Goal: Entertainment & Leisure: Consume media (video, audio)

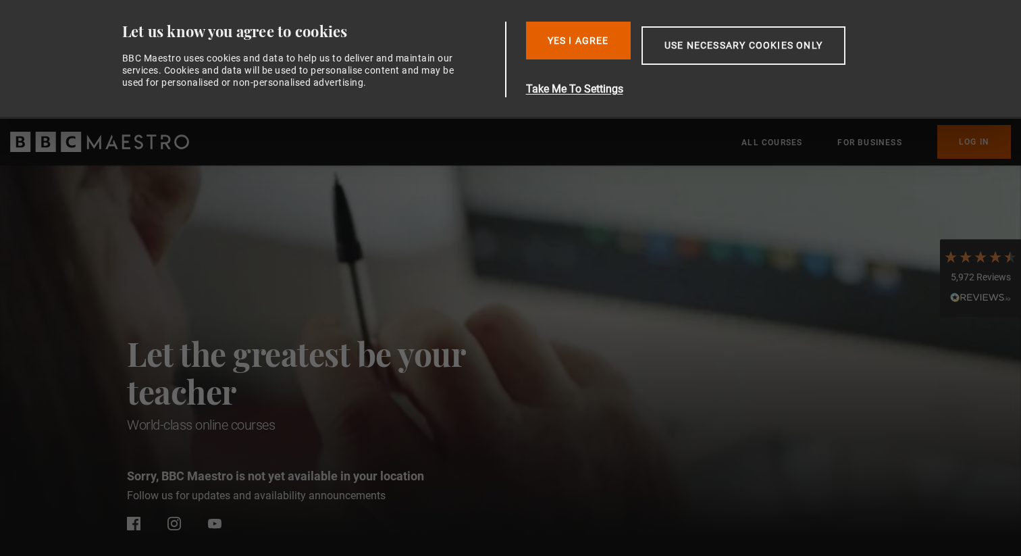
click at [600, 49] on button "Yes I Agree" at bounding box center [578, 41] width 105 height 38
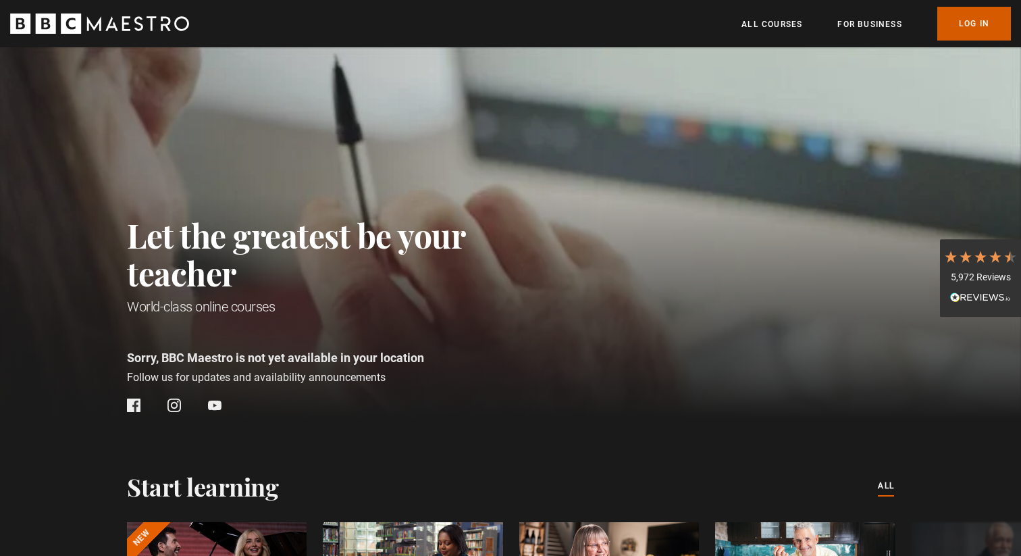
click at [964, 12] on link "Log In" at bounding box center [975, 24] width 74 height 34
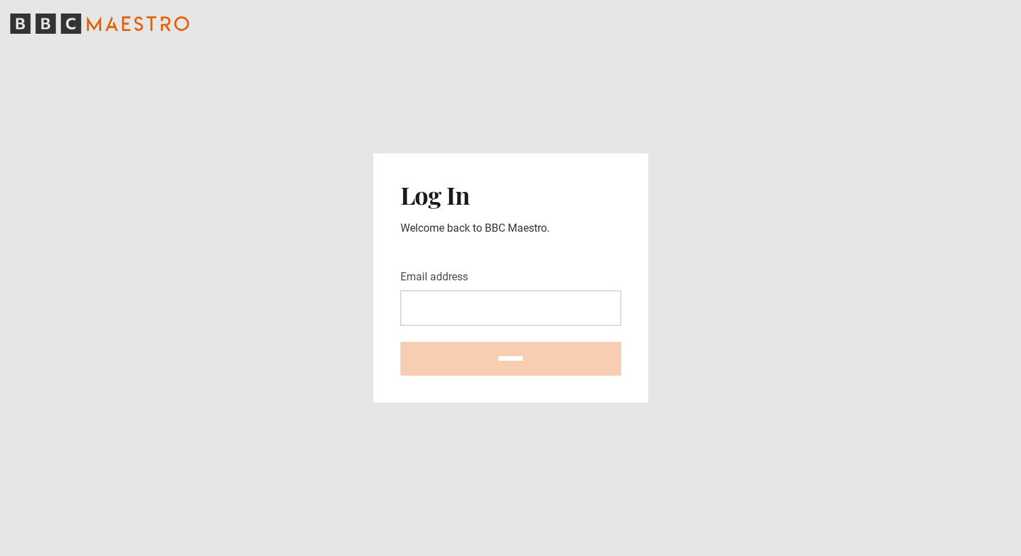
type input "**********"
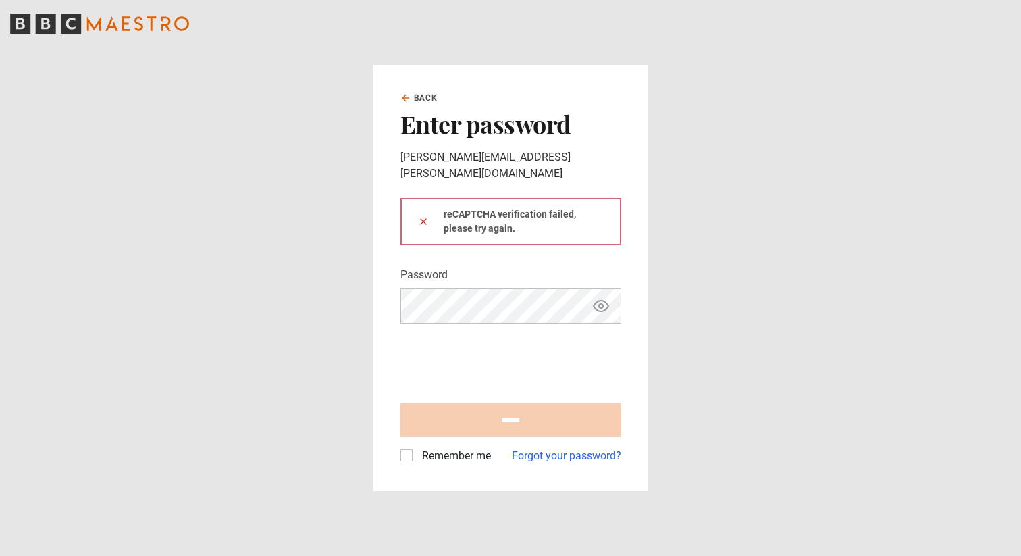
type input "**********"
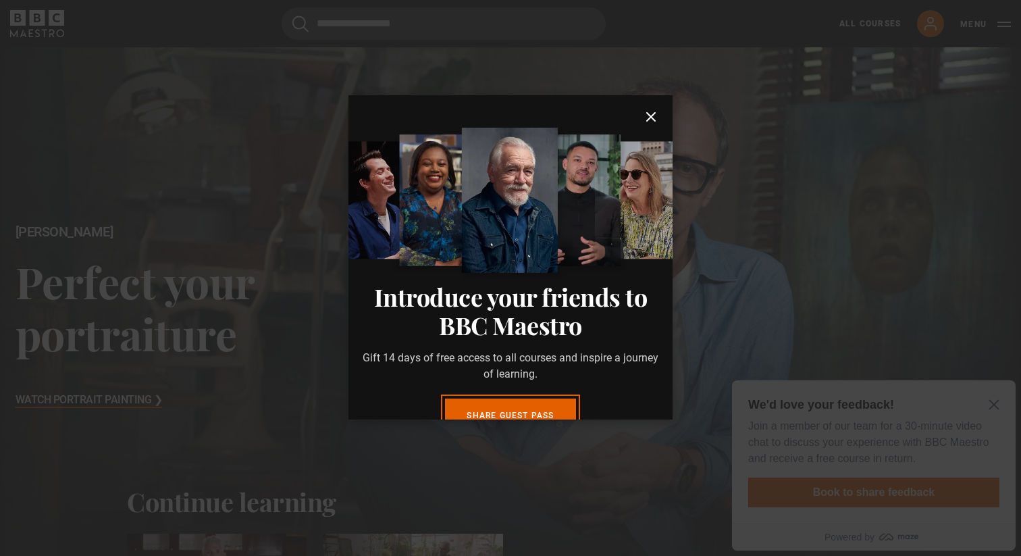
click at [658, 111] on icon "submit" at bounding box center [651, 117] width 16 height 16
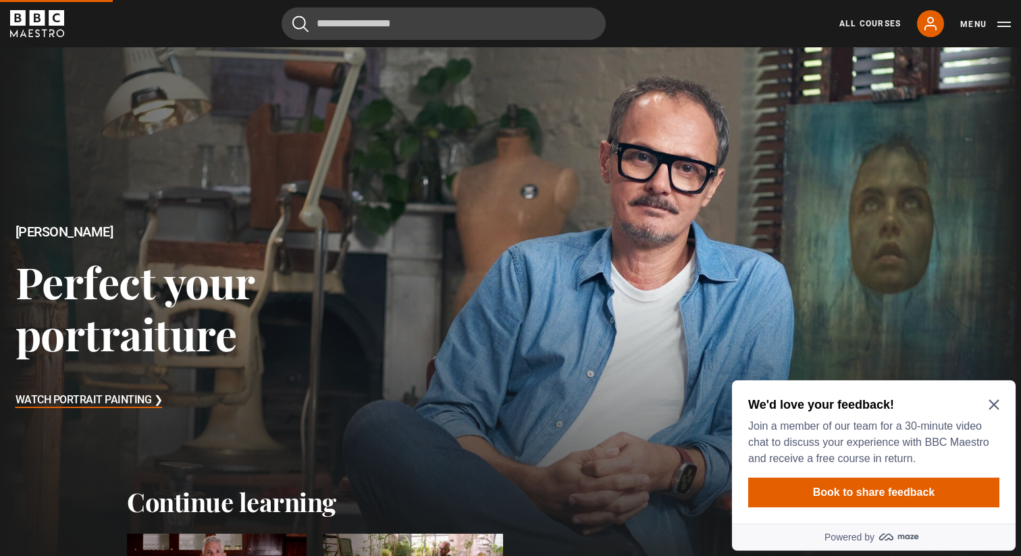
click at [992, 402] on icon "Close Maze Prompt" at bounding box center [994, 405] width 10 height 10
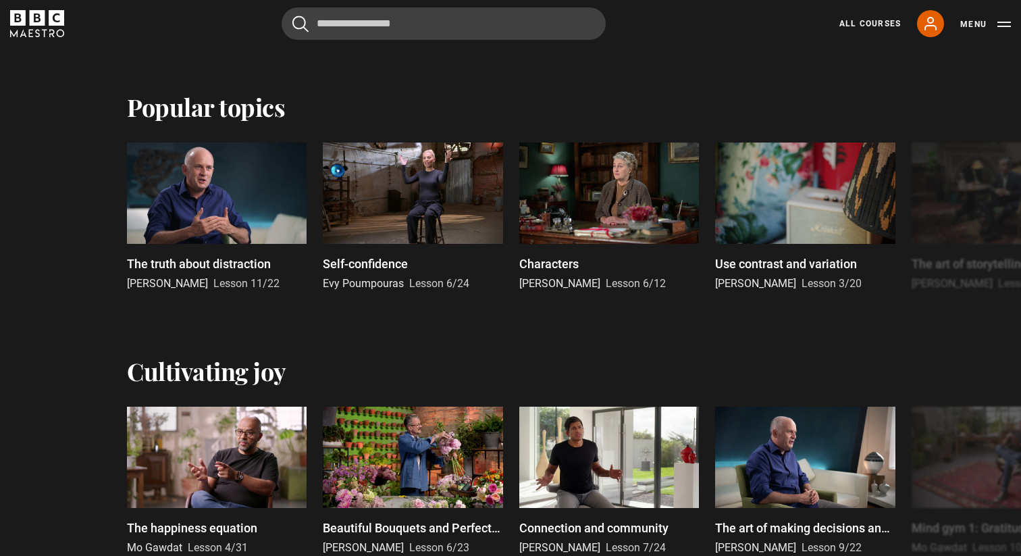
scroll to position [661, 0]
click at [846, 21] on link "All Courses" at bounding box center [870, 24] width 61 height 12
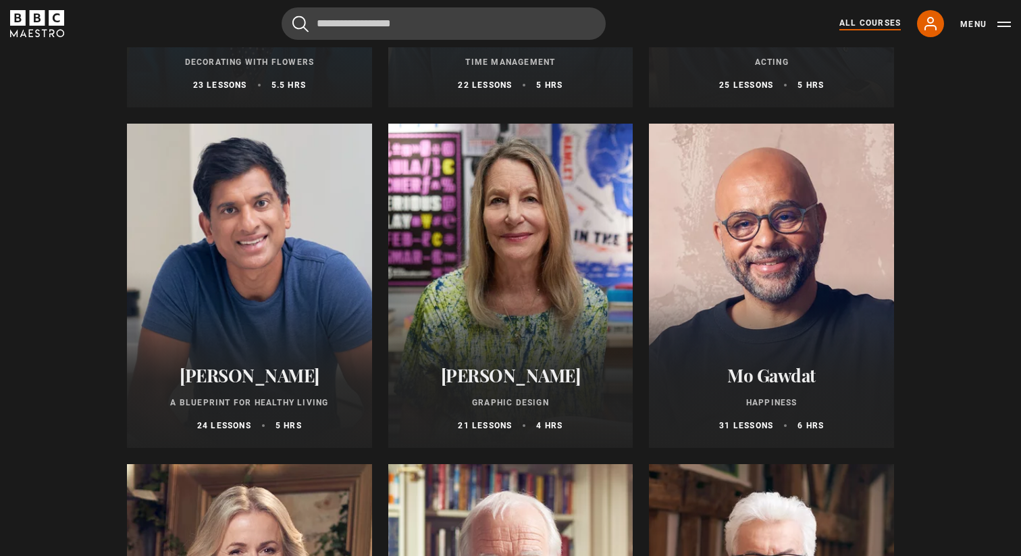
scroll to position [2137, 0]
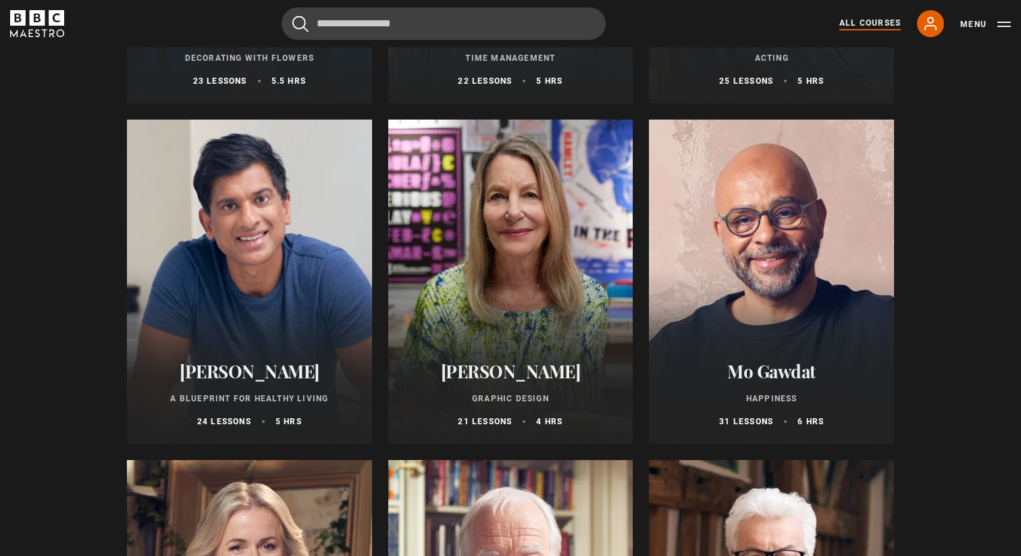
click at [253, 267] on div at bounding box center [249, 282] width 245 height 324
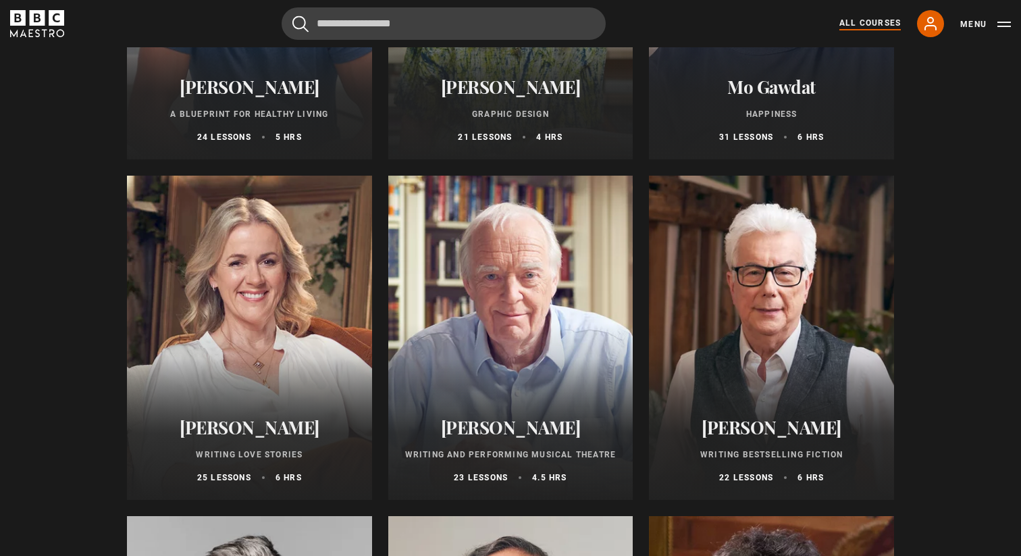
scroll to position [2430, 0]
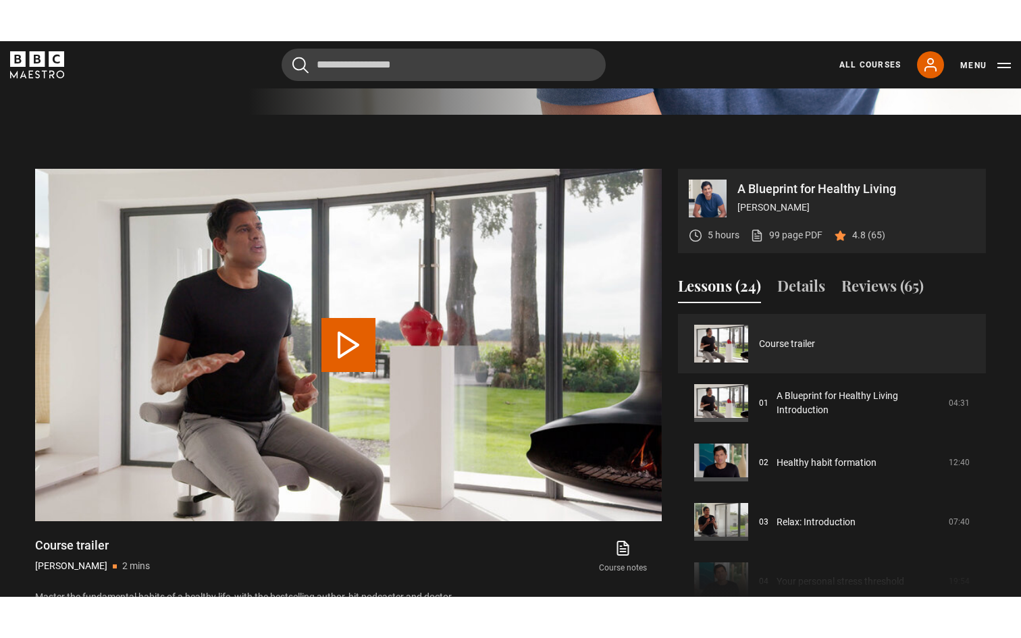
scroll to position [485, 0]
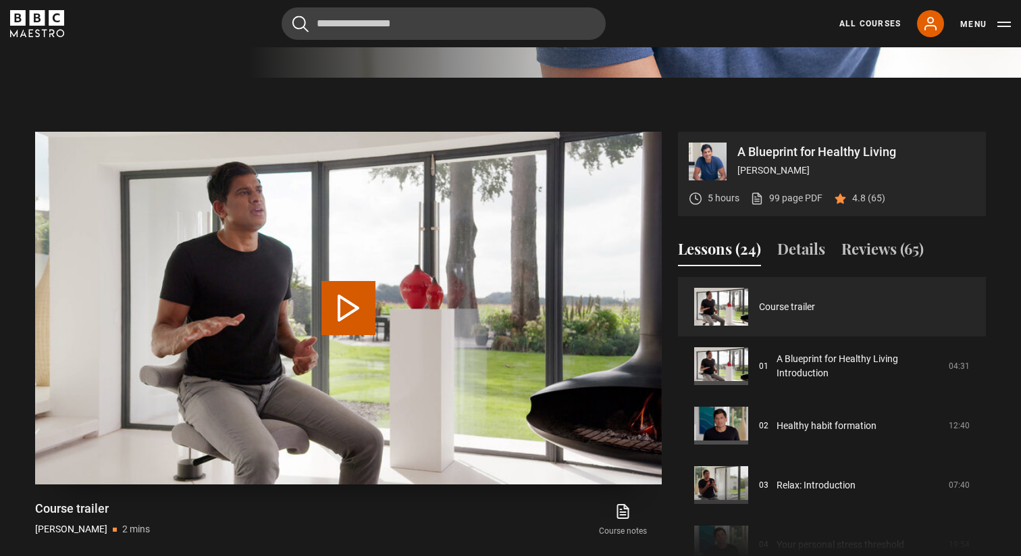
click at [326, 351] on video "Video Player" at bounding box center [348, 308] width 627 height 353
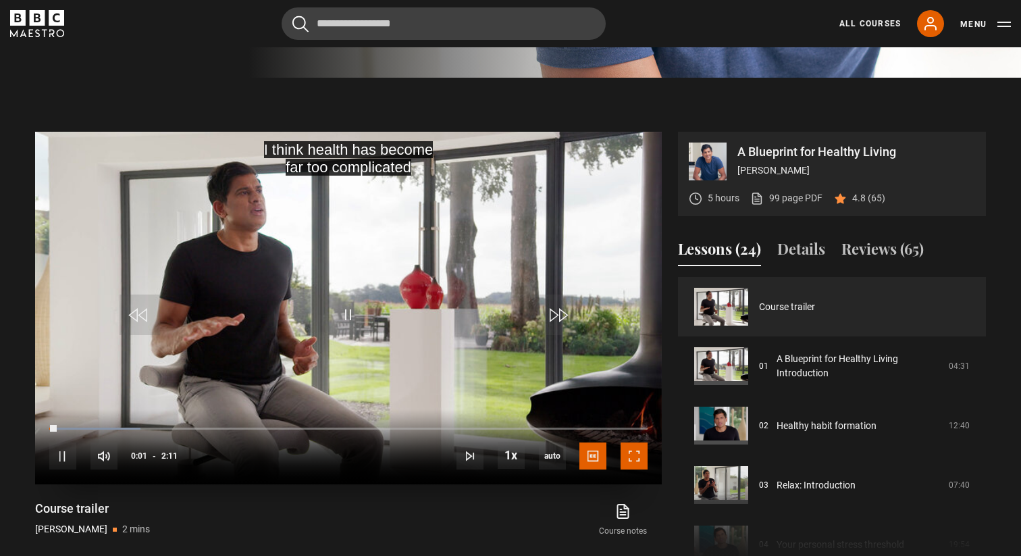
click at [638, 469] on span "Video Player" at bounding box center [634, 455] width 27 height 27
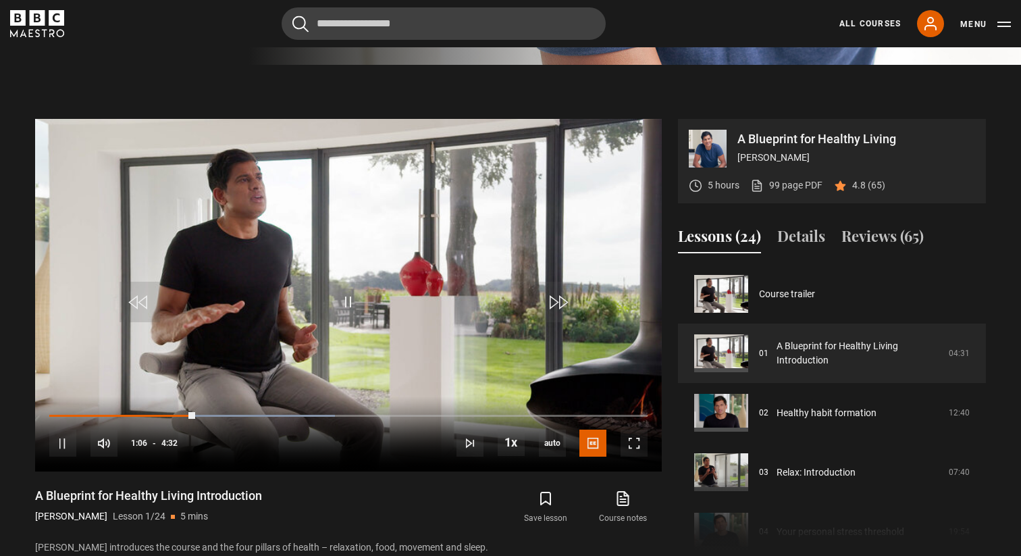
scroll to position [499, 0]
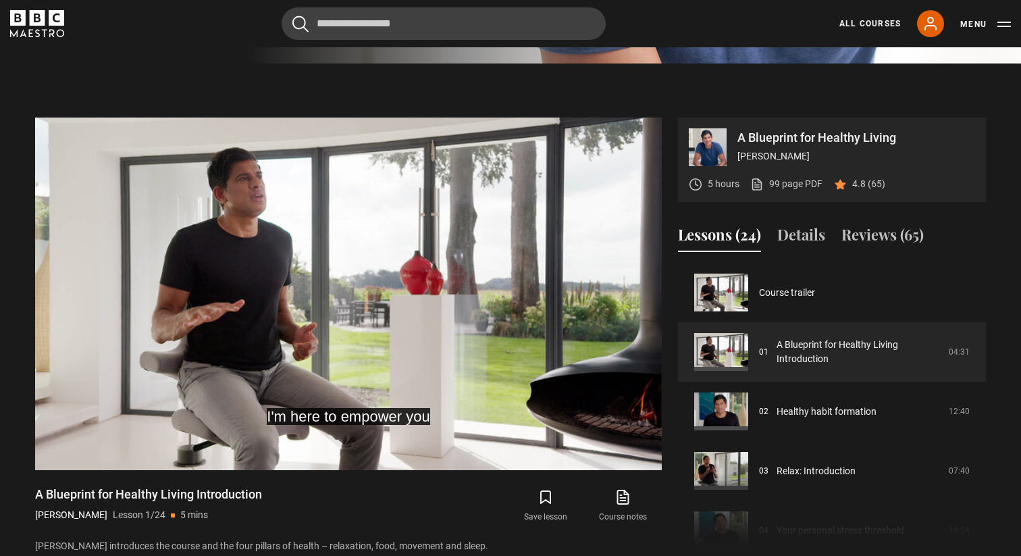
click at [790, 122] on section "A Blueprint for Healthy Living [PERSON_NAME] 5 hours 99 page PDF (opens in new …" at bounding box center [510, 322] width 1021 height 519
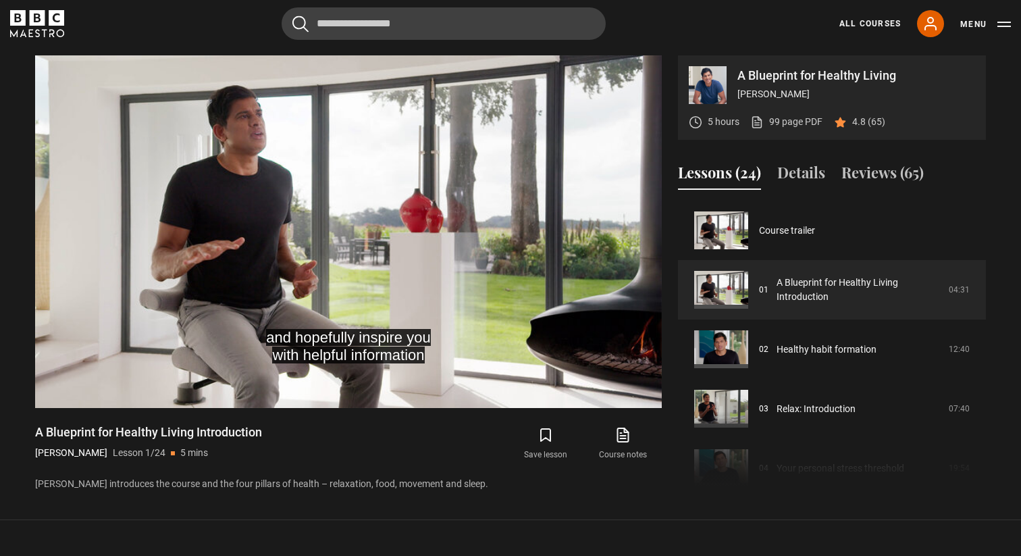
scroll to position [563, 0]
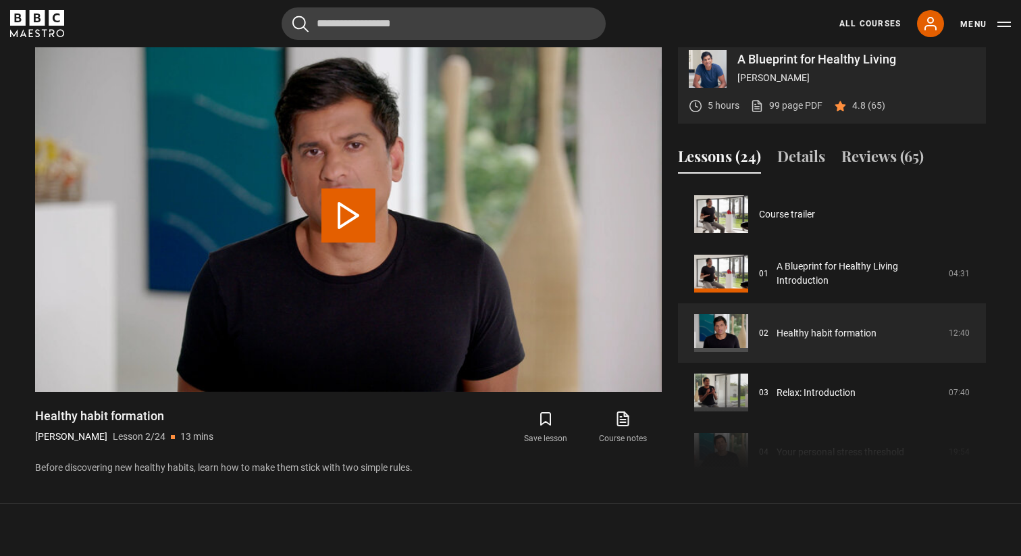
scroll to position [59, 0]
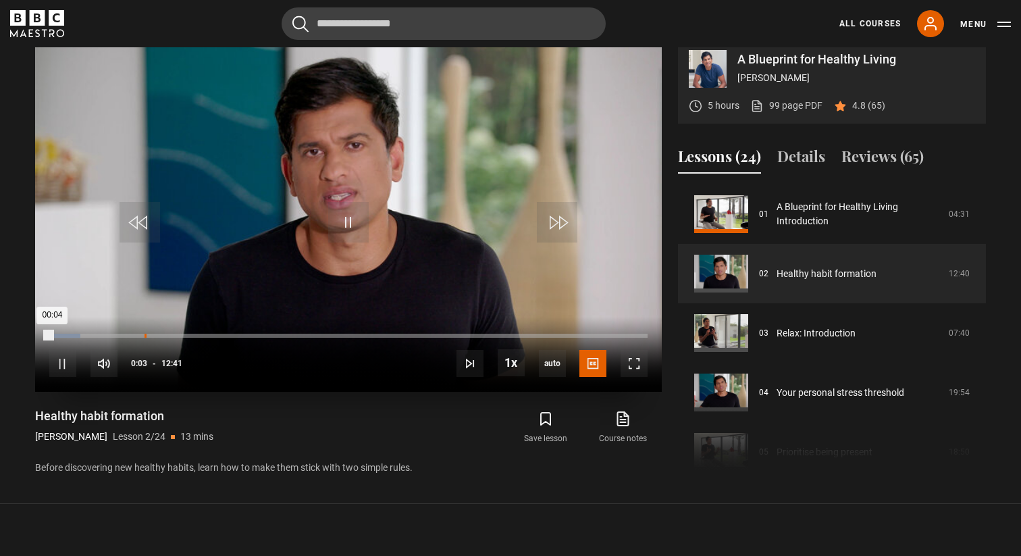
click at [145, 338] on div "02:01" at bounding box center [146, 336] width 2 height 4
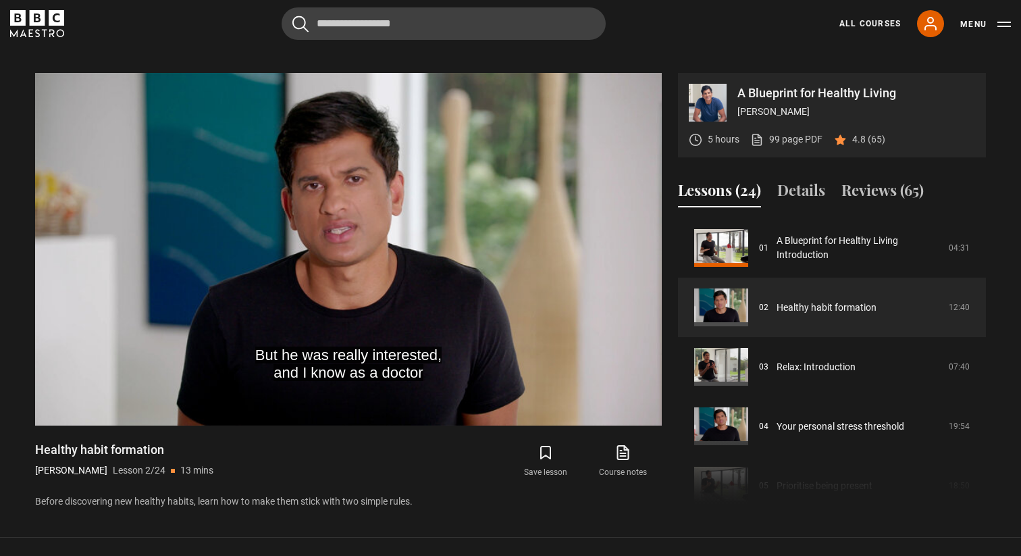
scroll to position [546, 0]
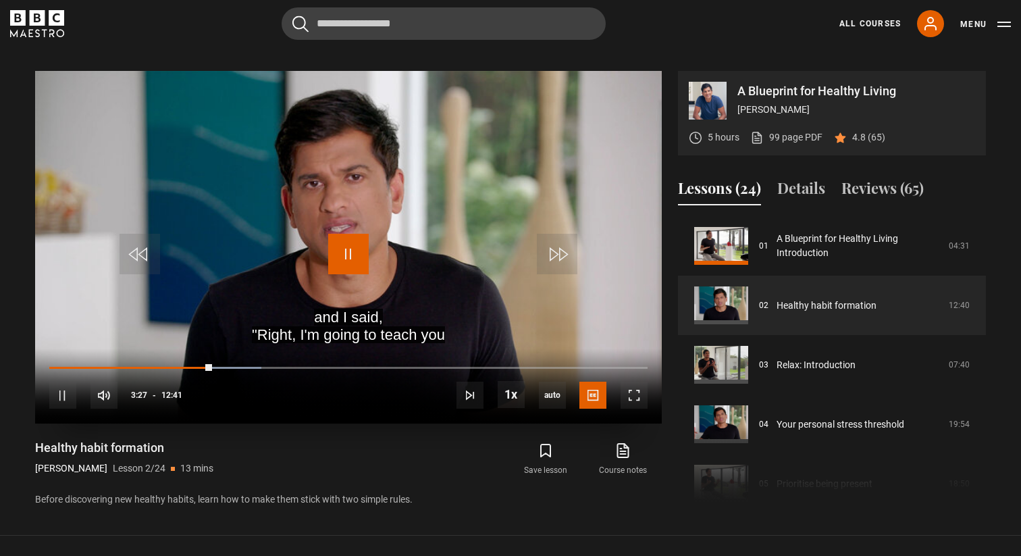
click at [359, 272] on span "Video Player" at bounding box center [348, 254] width 41 height 41
